Goal: Navigation & Orientation: Find specific page/section

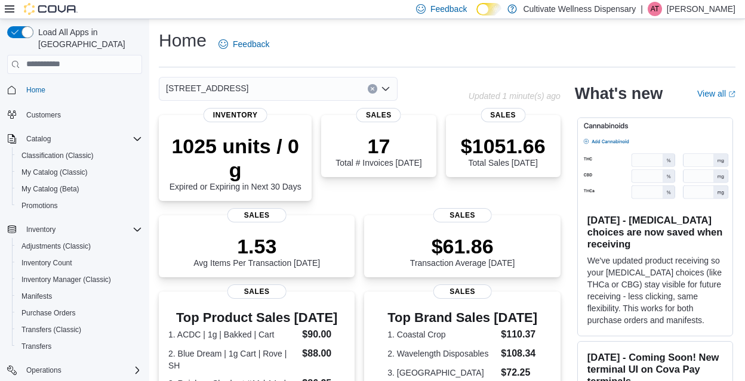
click at [387, 88] on icon "Open list of options" at bounding box center [385, 89] width 7 height 4
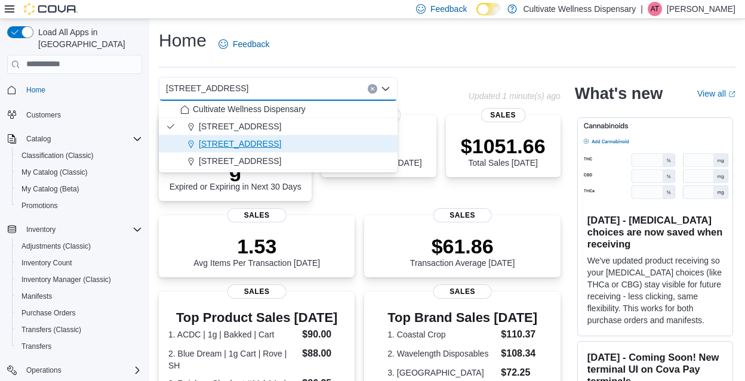
click at [281, 140] on span "[STREET_ADDRESS]" at bounding box center [240, 144] width 82 height 12
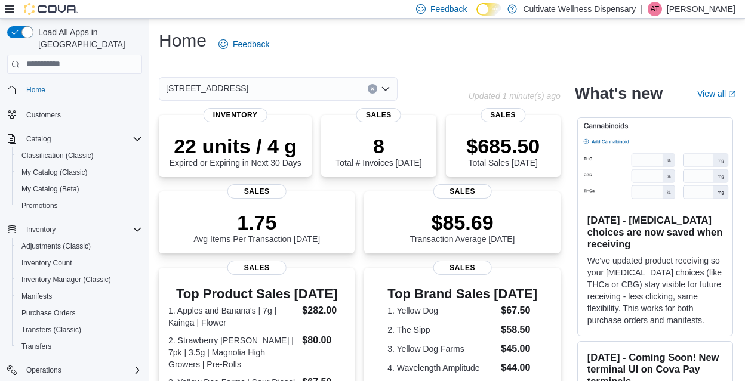
click at [390, 91] on div "[STREET_ADDRESS] Combo box. Selected. [STREET_ADDRESS]. Press Backspace to dele…" at bounding box center [278, 89] width 239 height 24
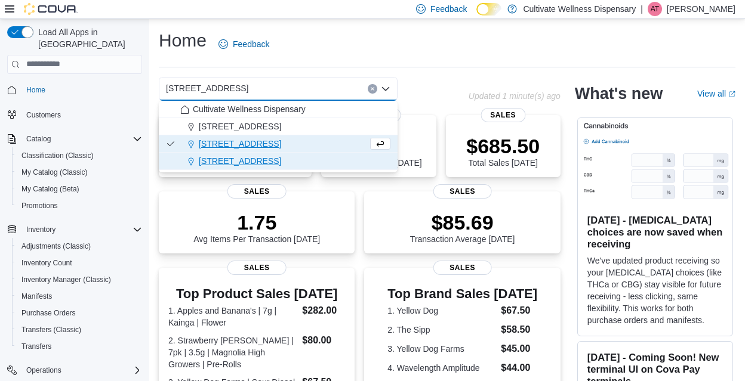
click at [281, 159] on span "[STREET_ADDRESS]" at bounding box center [240, 161] width 82 height 12
